Goal: Transaction & Acquisition: Purchase product/service

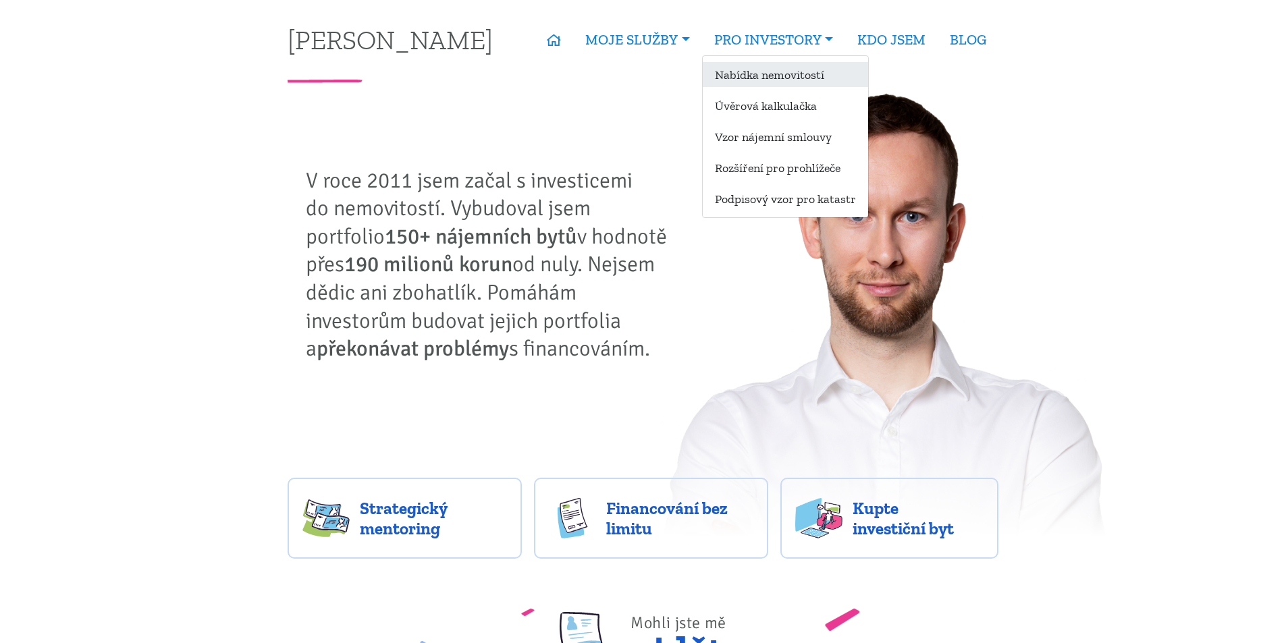
click at [769, 78] on link "Nabídka nemovitostí" at bounding box center [785, 74] width 165 height 25
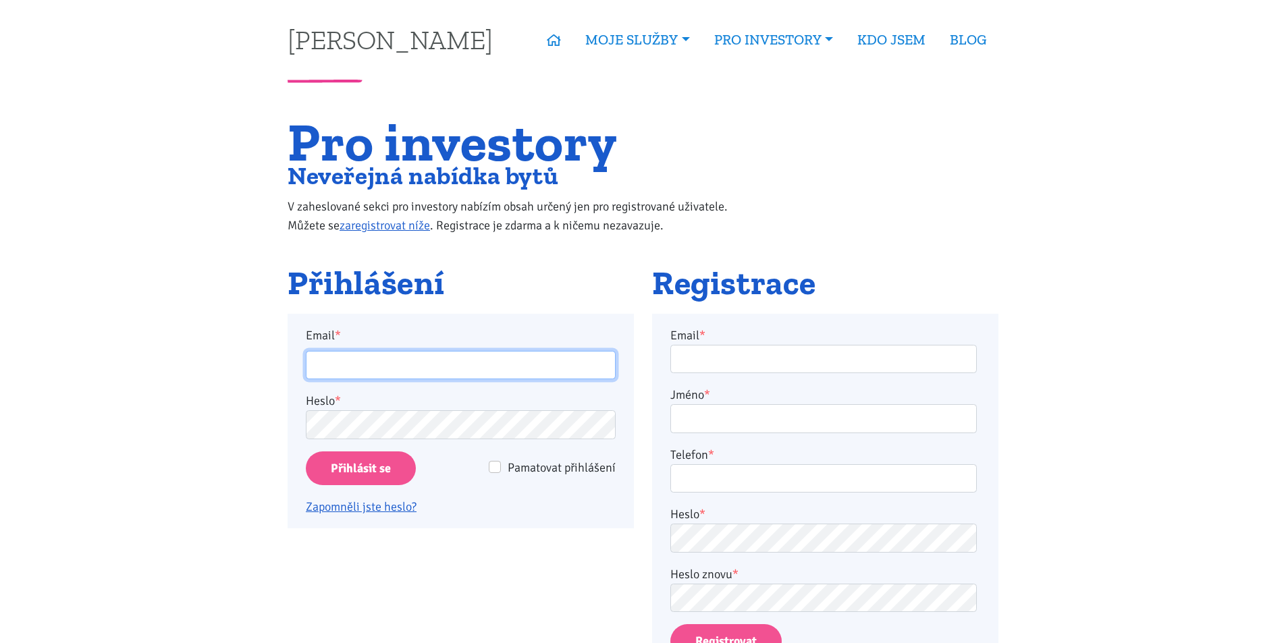
click at [351, 367] on input "Email *" at bounding box center [461, 365] width 310 height 29
type input "frolikovamarketa@seznam.cz"
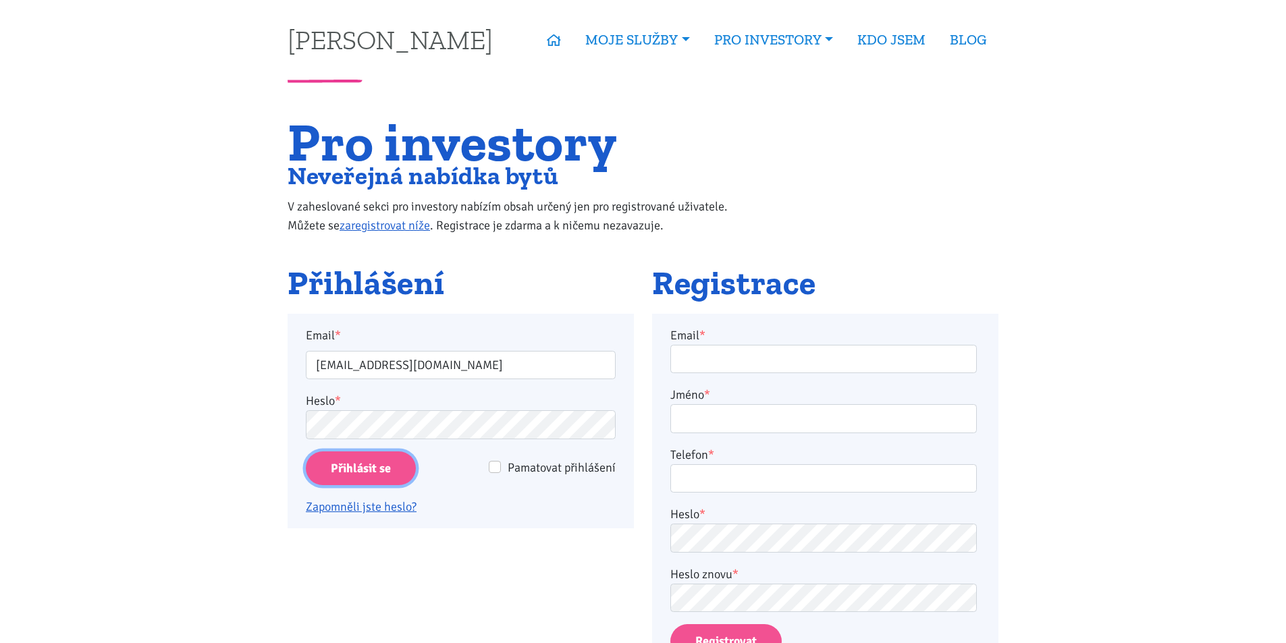
click at [356, 468] on input "Přihlásit se" at bounding box center [361, 469] width 110 height 34
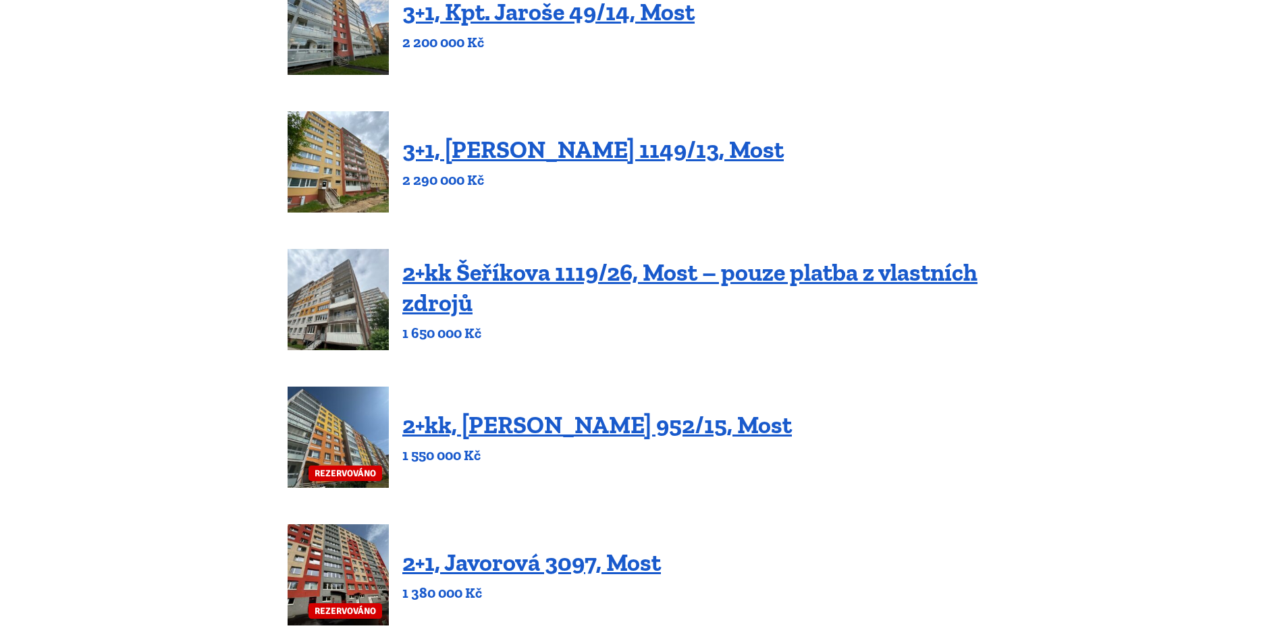
scroll to position [405, 0]
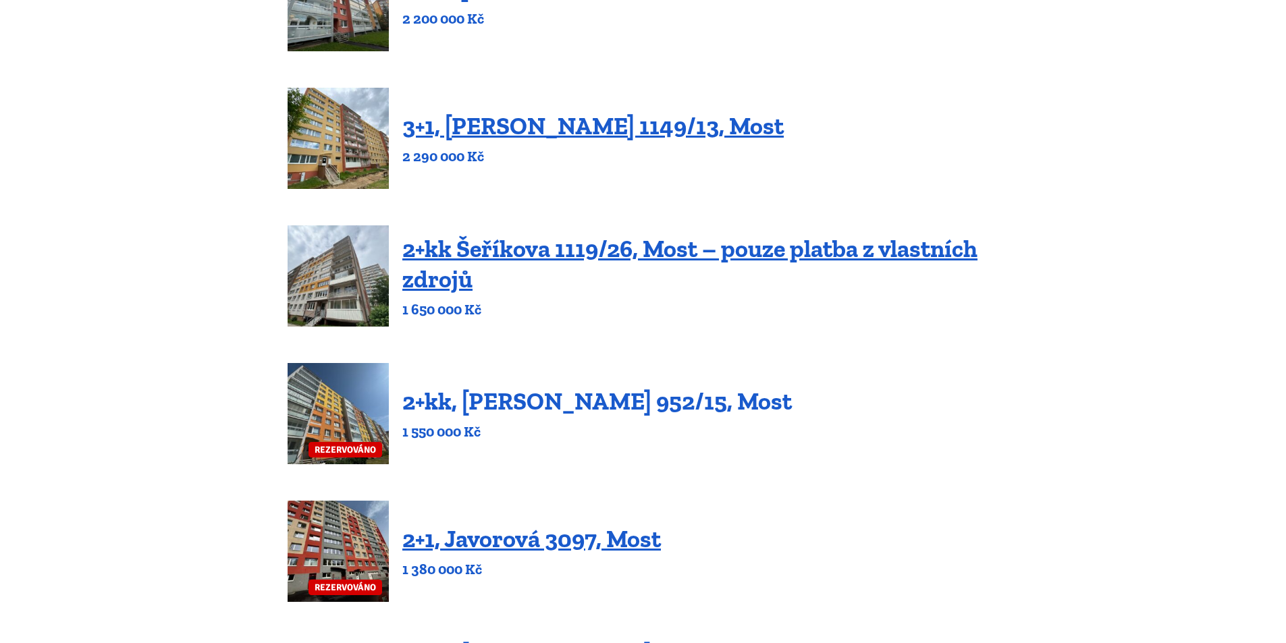
click at [523, 405] on link "2+kk, [PERSON_NAME] 952/15, Most" at bounding box center [597, 401] width 390 height 29
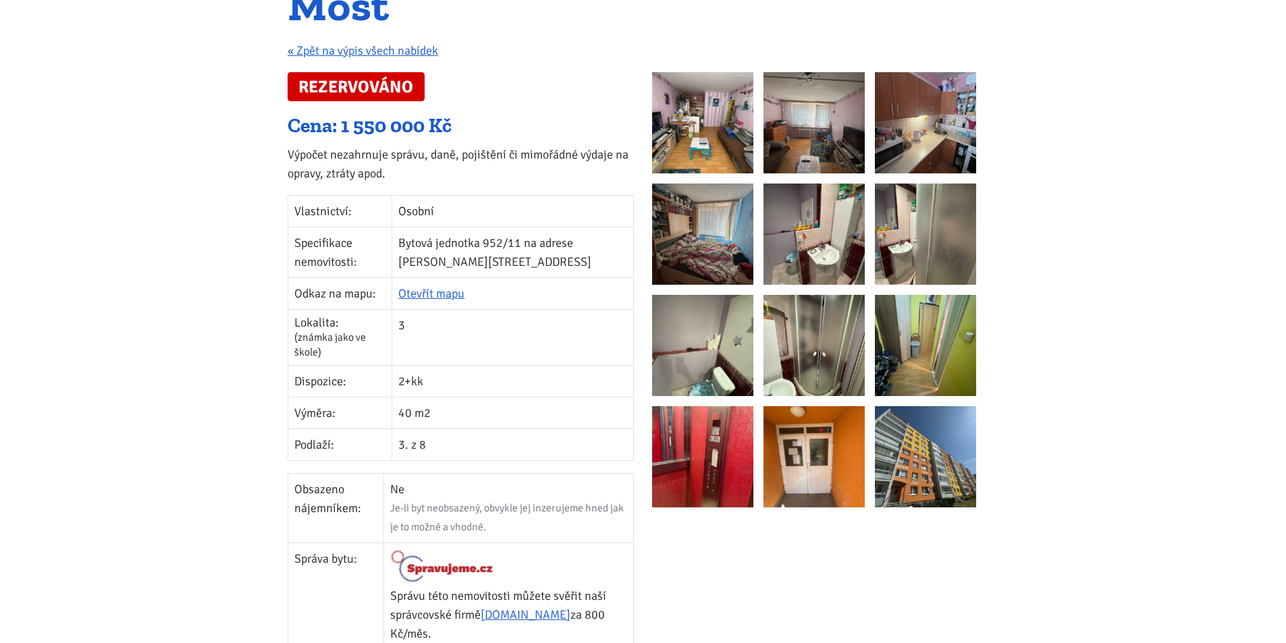
scroll to position [203, 0]
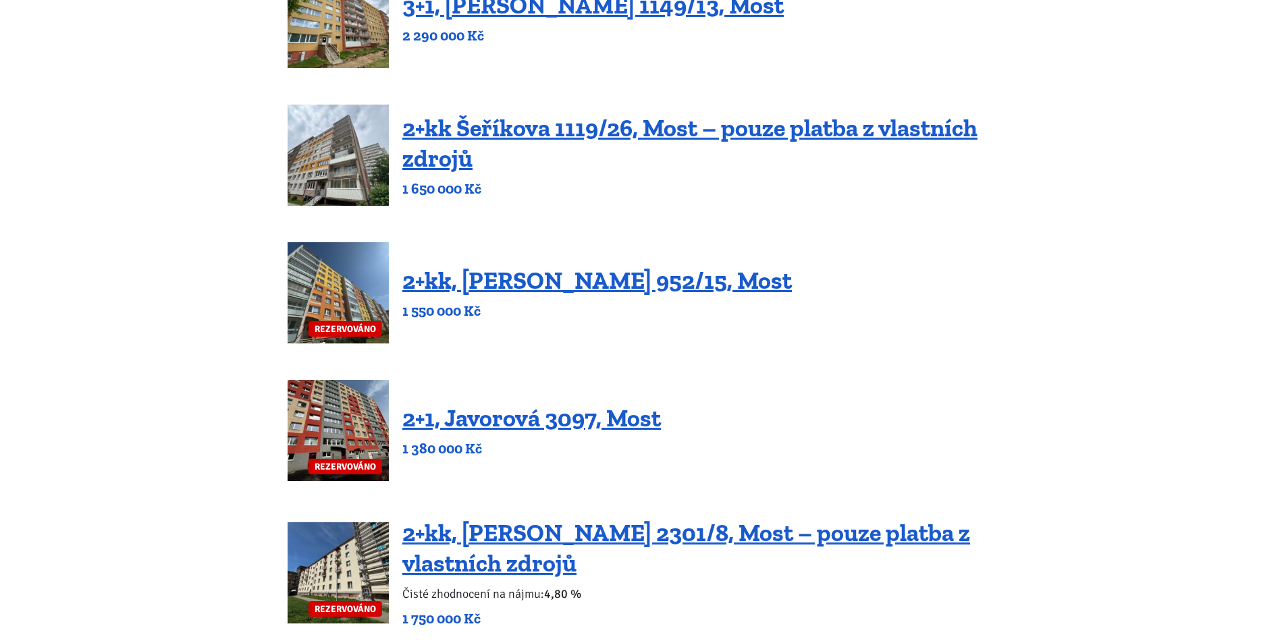
scroll to position [540, 0]
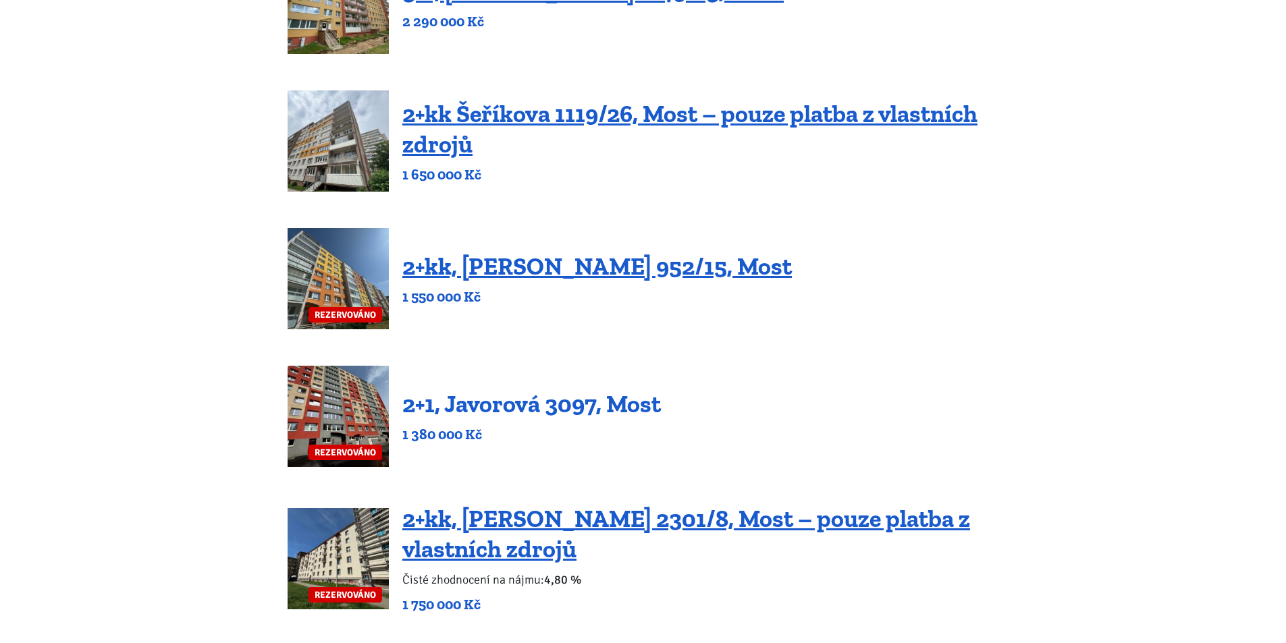
click at [498, 413] on link "2+1, Javorová 3097, Most" at bounding box center [531, 404] width 259 height 29
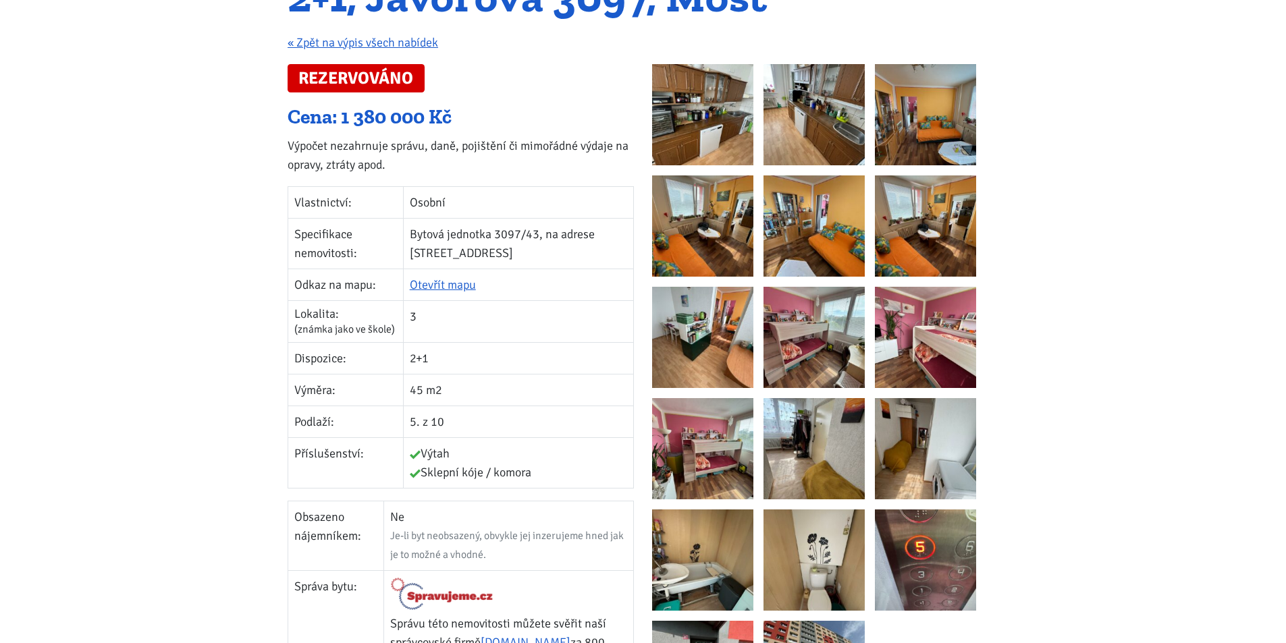
scroll to position [203, 0]
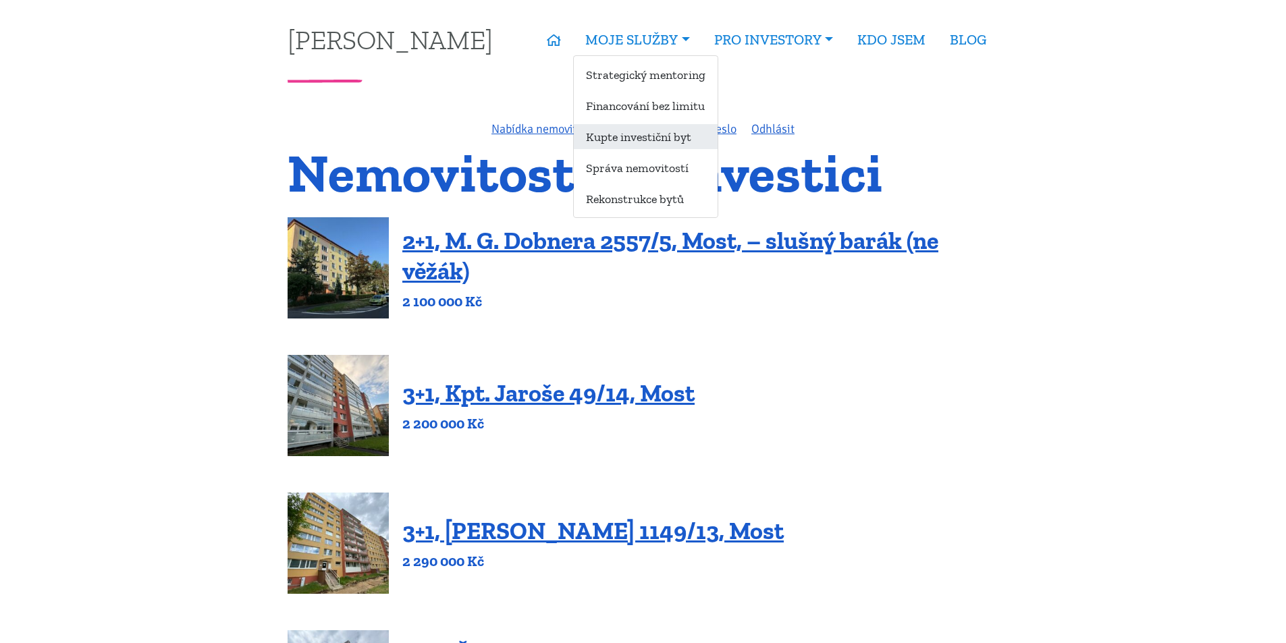
click at [630, 136] on link "Kupte investiční byt" at bounding box center [646, 136] width 144 height 25
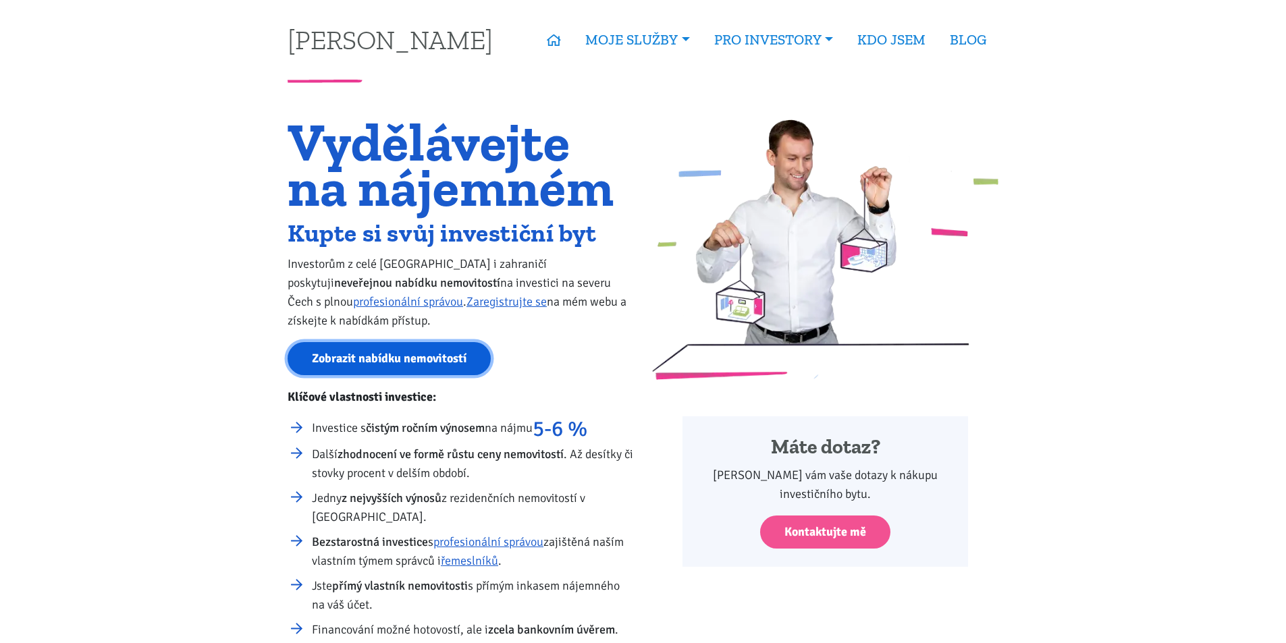
click at [429, 352] on link "Zobrazit nabídku nemovitostí" at bounding box center [389, 358] width 203 height 33
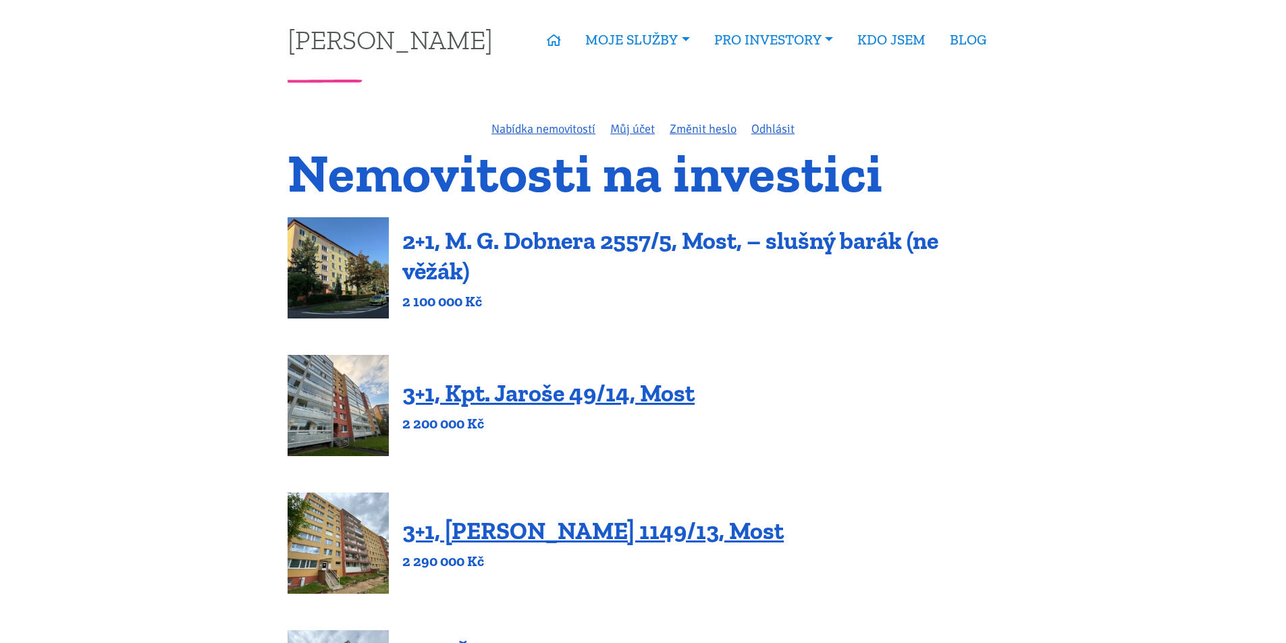
click at [543, 246] on link "2+1, M. G. Dobnera 2557/5, Most, – slušný barák (ne věžák)" at bounding box center [670, 255] width 536 height 59
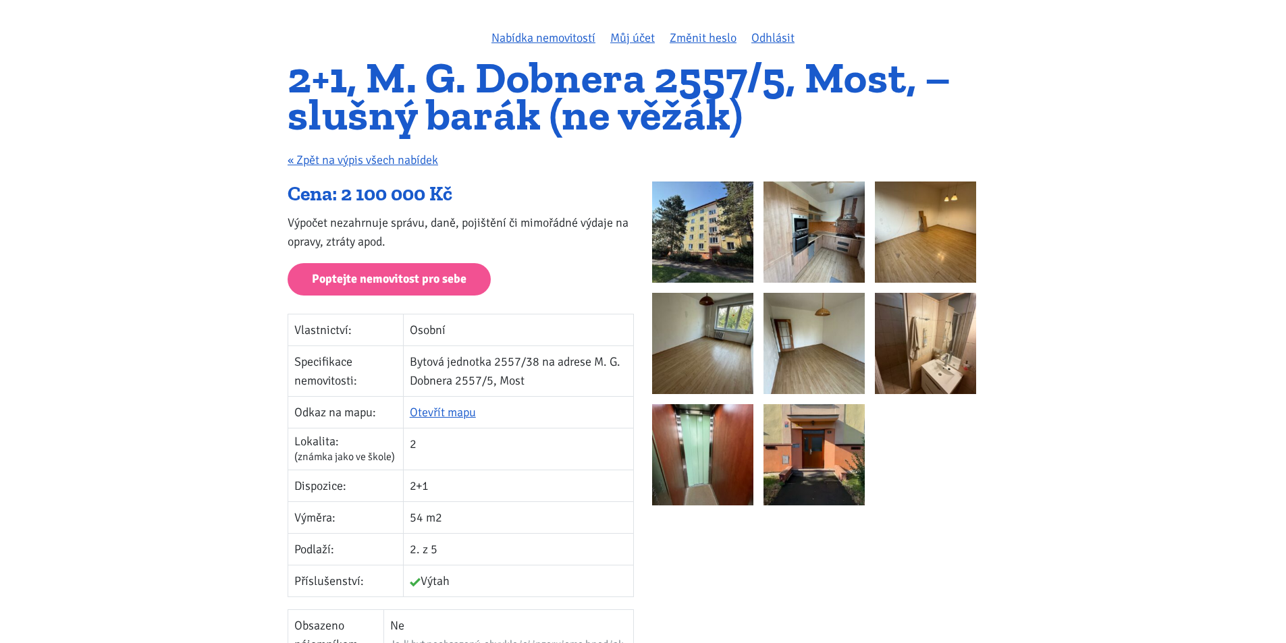
scroll to position [68, 0]
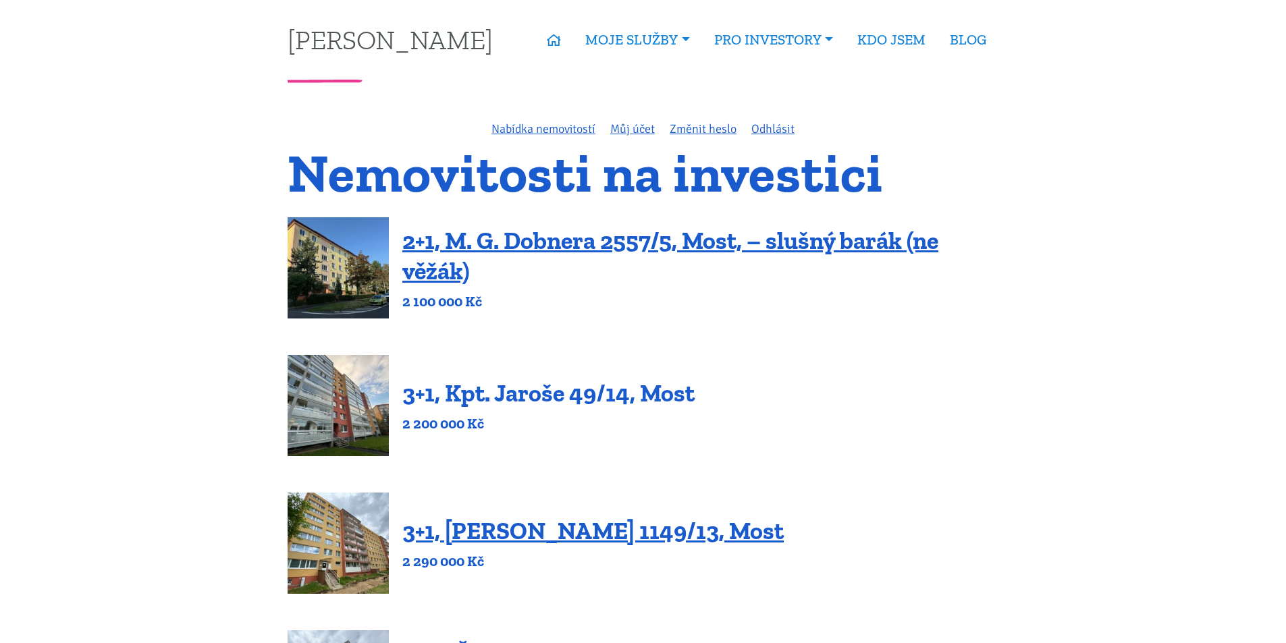
click at [465, 393] on link "3+1, Kpt. Jaroše 49/14, Most" at bounding box center [548, 393] width 292 height 29
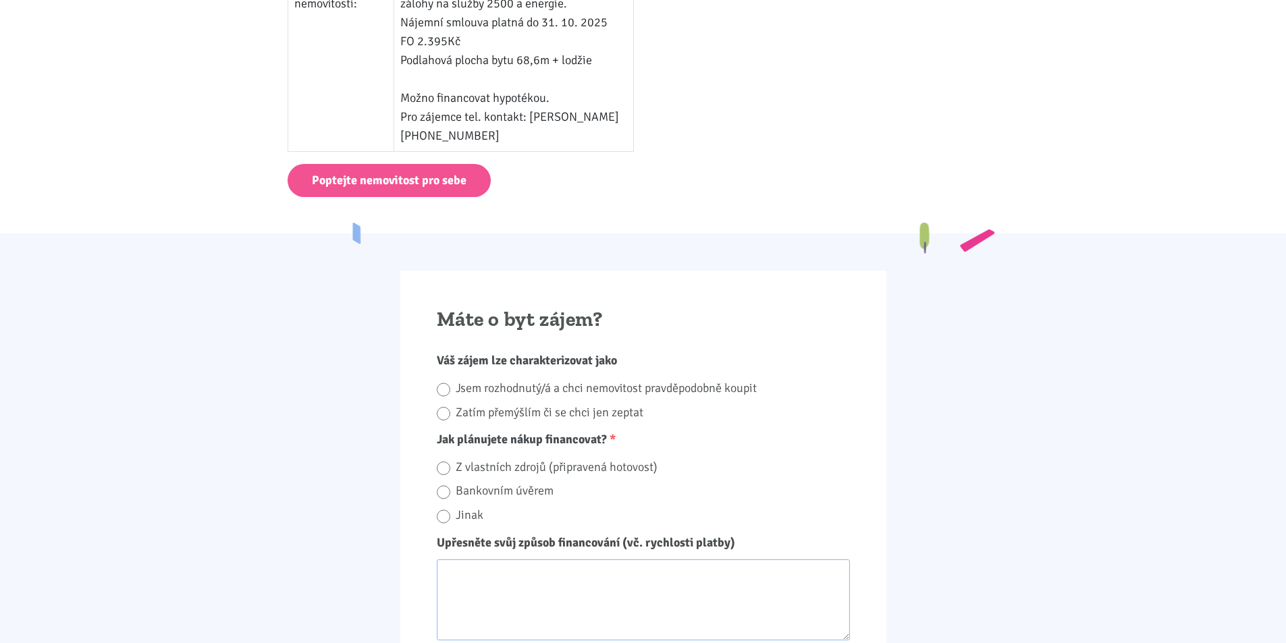
scroll to position [1013, 0]
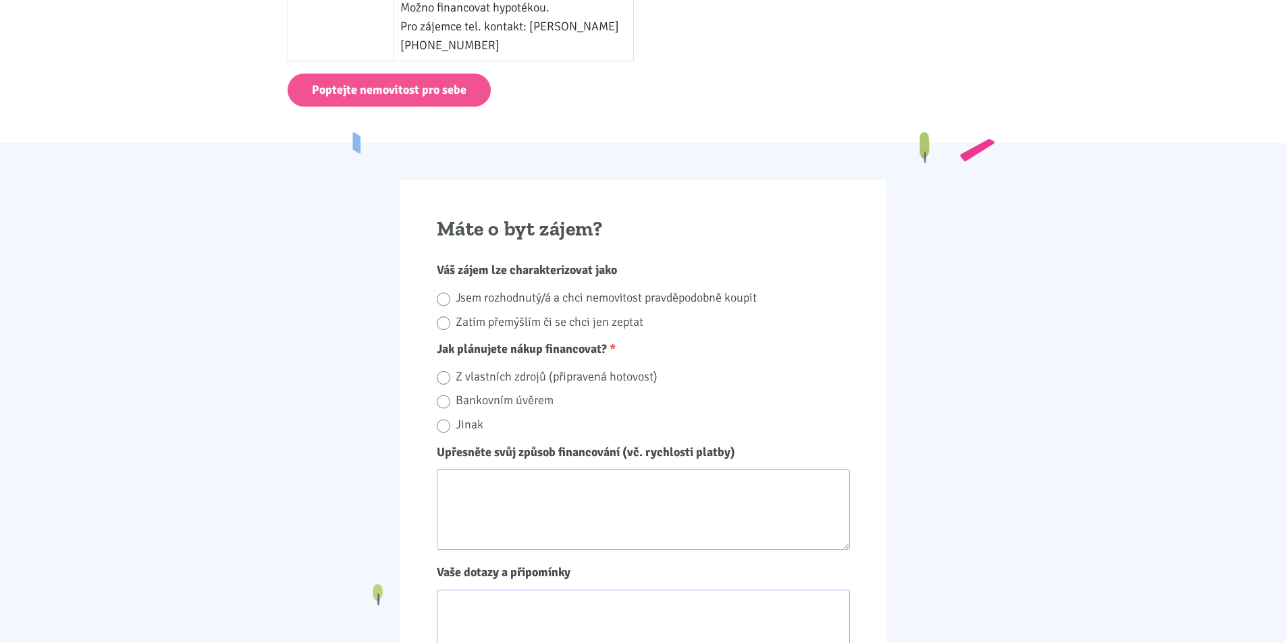
click at [462, 402] on label "Bankovním úvěrem" at bounding box center [653, 400] width 394 height 21
click at [450, 402] on input "Bankovním úvěrem" at bounding box center [444, 402] width 14 height 18
radio input "true"
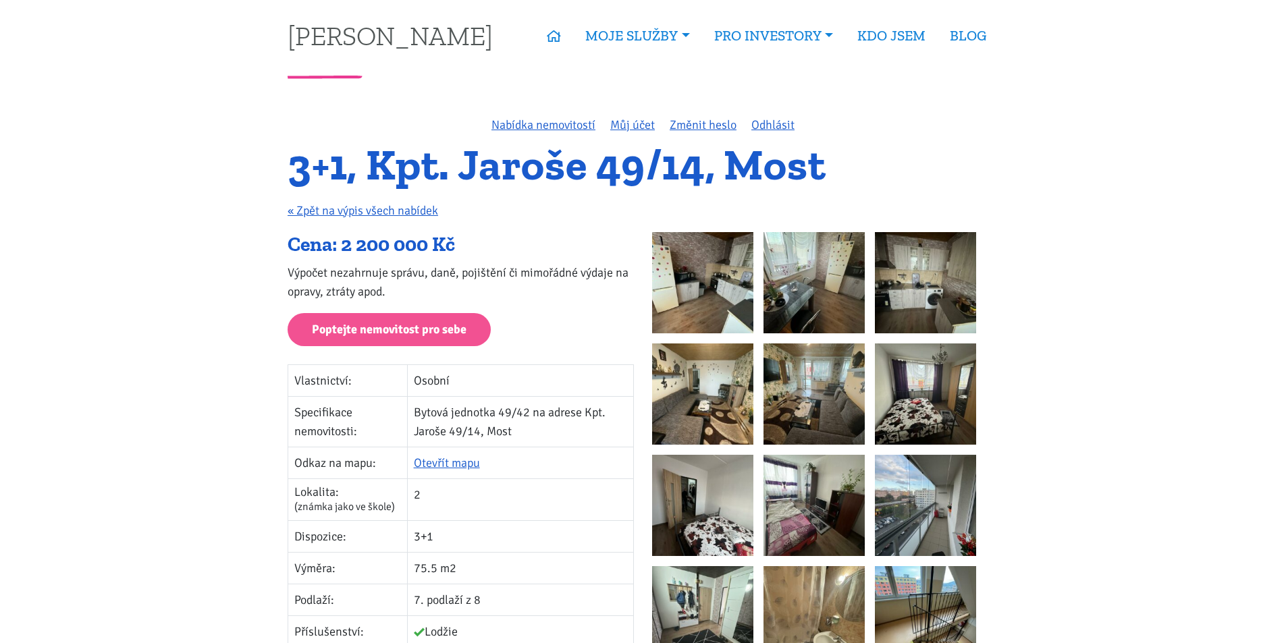
scroll to position [0, 0]
